Goal: Transaction & Acquisition: Purchase product/service

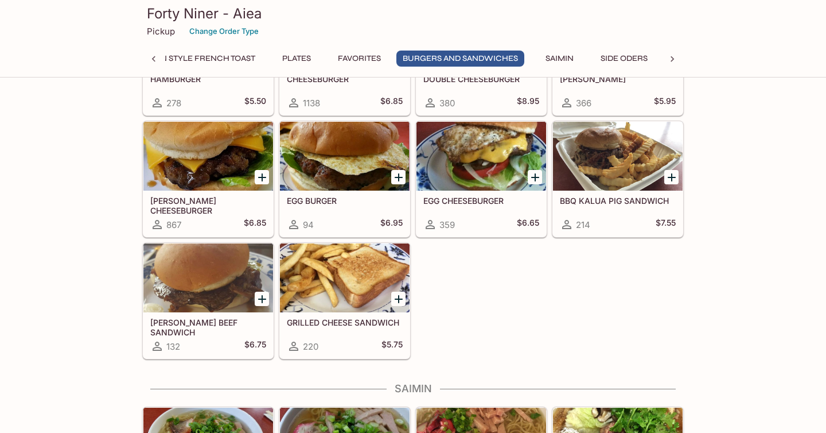
scroll to position [2687, 0]
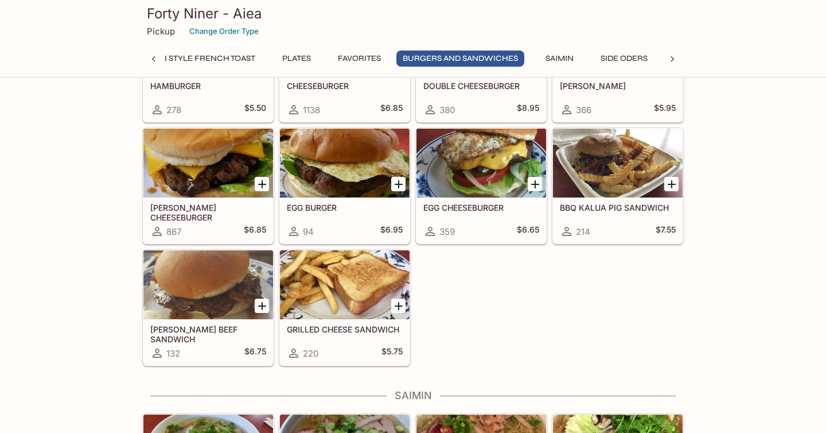
click at [219, 181] on div at bounding box center [208, 163] width 130 height 69
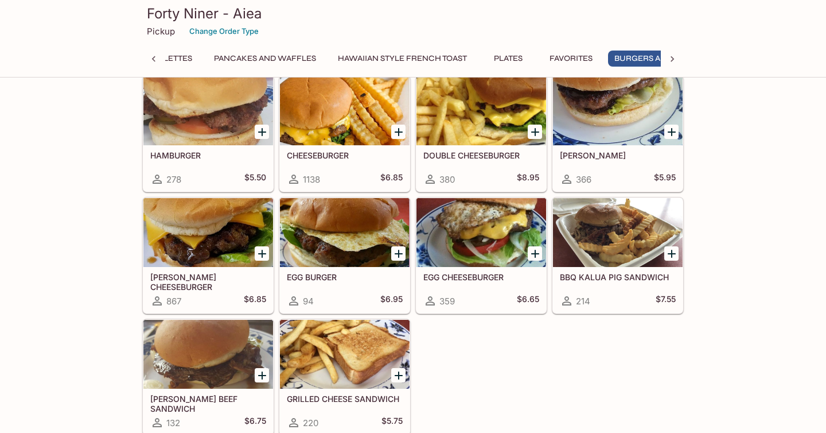
scroll to position [0, 401]
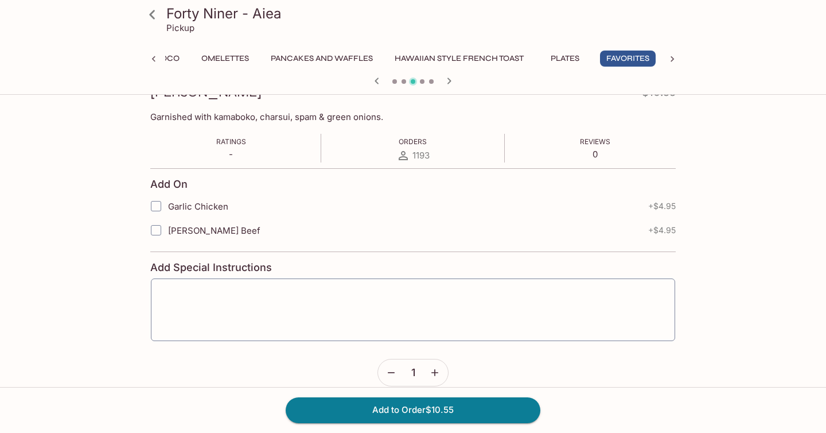
scroll to position [252, 0]
